Goal: Task Accomplishment & Management: Use online tool/utility

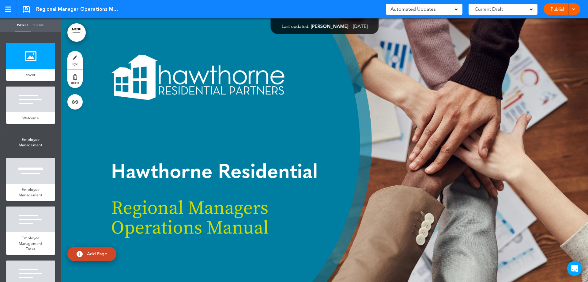
click at [269, 135] on div at bounding box center [324, 149] width 527 height 263
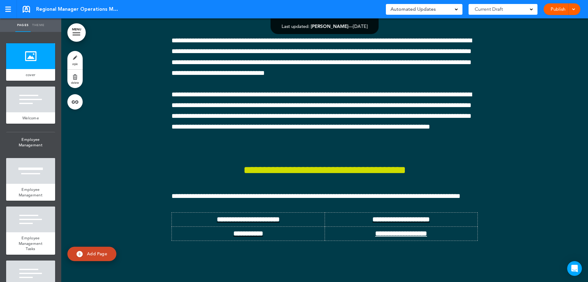
scroll to position [3674, 0]
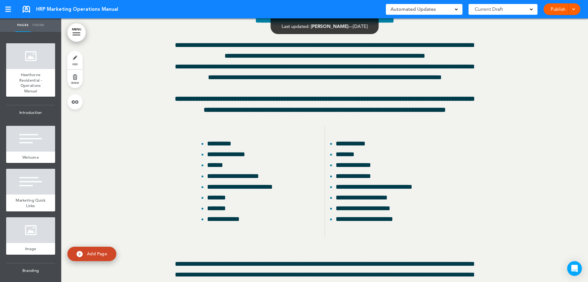
scroll to position [26976, 0]
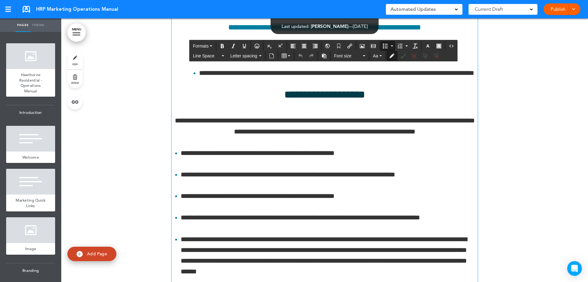
drag, startPoint x: 241, startPoint y: 151, endPoint x: 197, endPoint y: 152, distance: 43.2
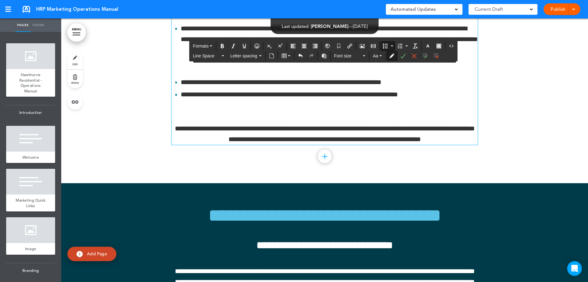
drag, startPoint x: 420, startPoint y: 150, endPoint x: 384, endPoint y: 150, distance: 36.2
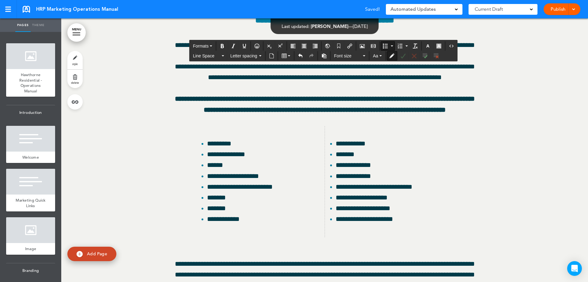
scroll to position [26976, 0]
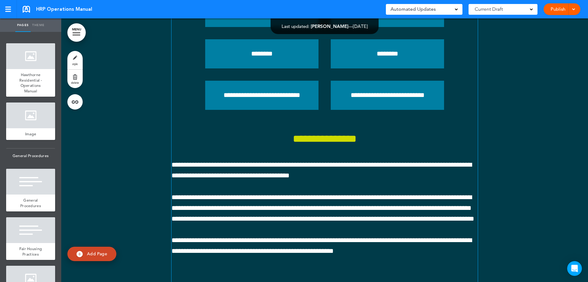
scroll to position [14576, 0]
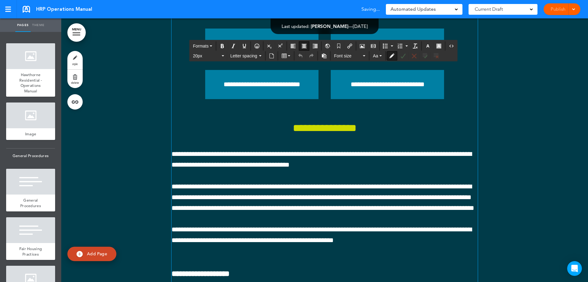
scroll to position [16841, 0]
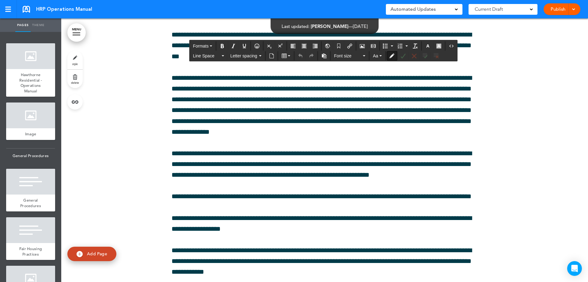
drag, startPoint x: 395, startPoint y: 152, endPoint x: 172, endPoint y: 151, distance: 223.4
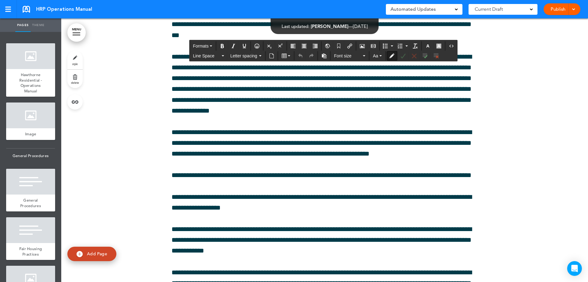
scroll to position [16871, 0]
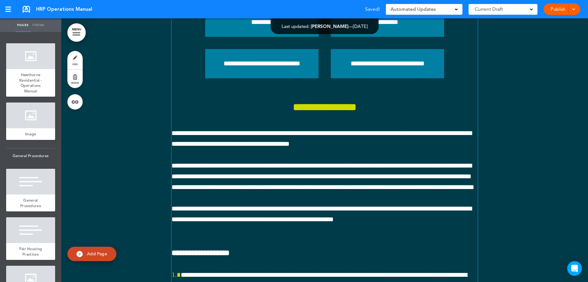
scroll to position [14576, 0]
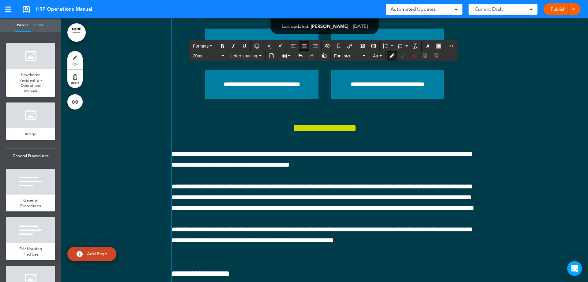
drag, startPoint x: 368, startPoint y: 244, endPoint x: 273, endPoint y: 244, distance: 95.6
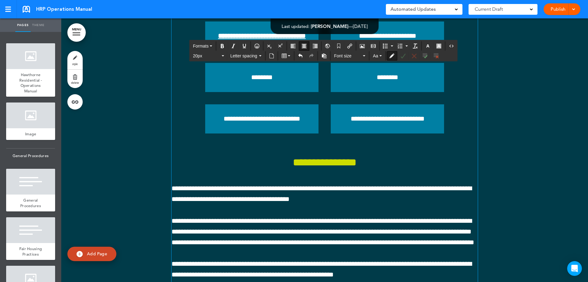
scroll to position [14541, 0]
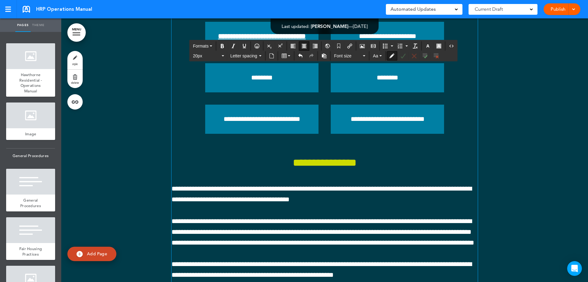
drag, startPoint x: 533, startPoint y: 196, endPoint x: 490, endPoint y: 206, distance: 43.9
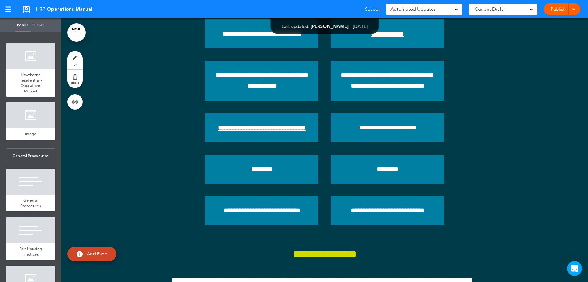
scroll to position [14449, 0]
